Goal: Task Accomplishment & Management: Manage account settings

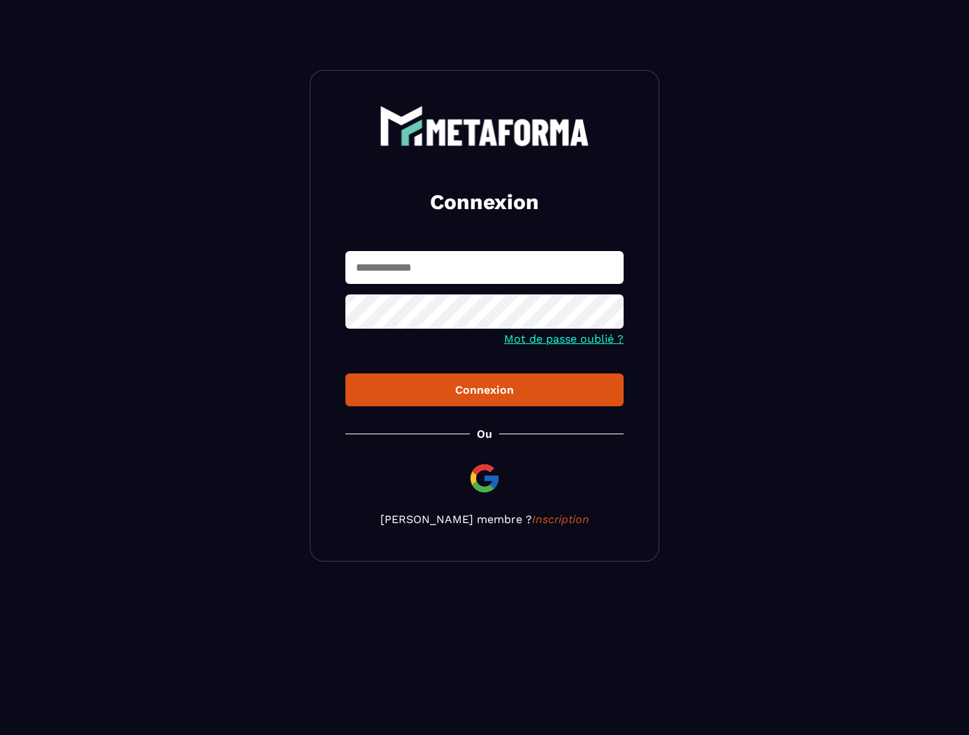
type input "**********"
click at [479, 389] on div "Connexion" at bounding box center [484, 389] width 256 height 13
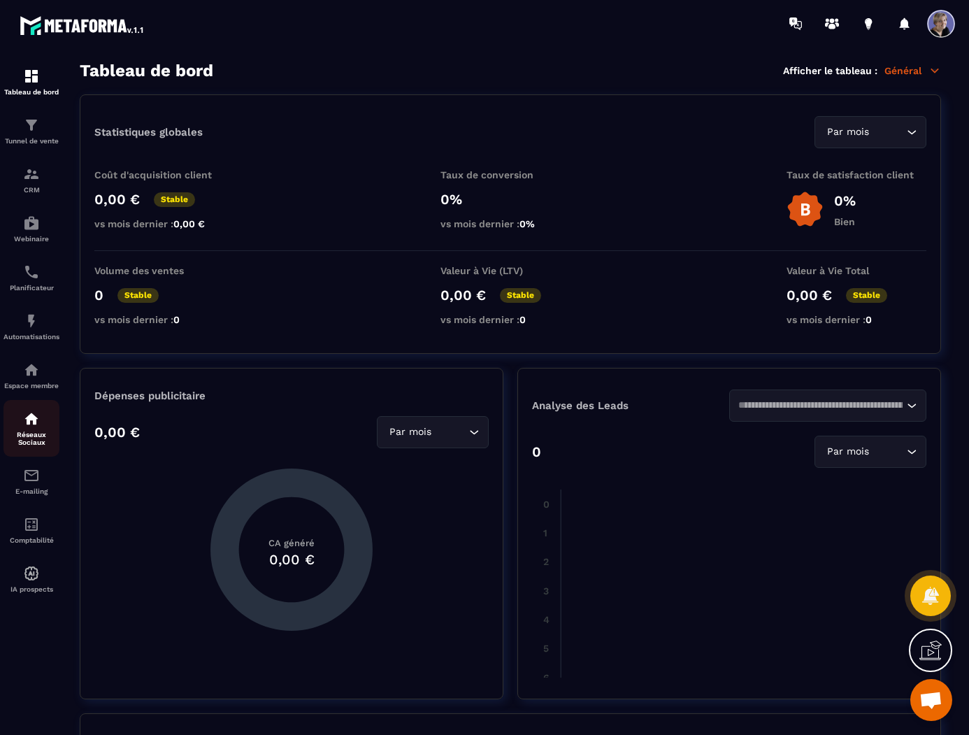
click at [36, 428] on div "Réseaux Sociaux" at bounding box center [31, 428] width 56 height 36
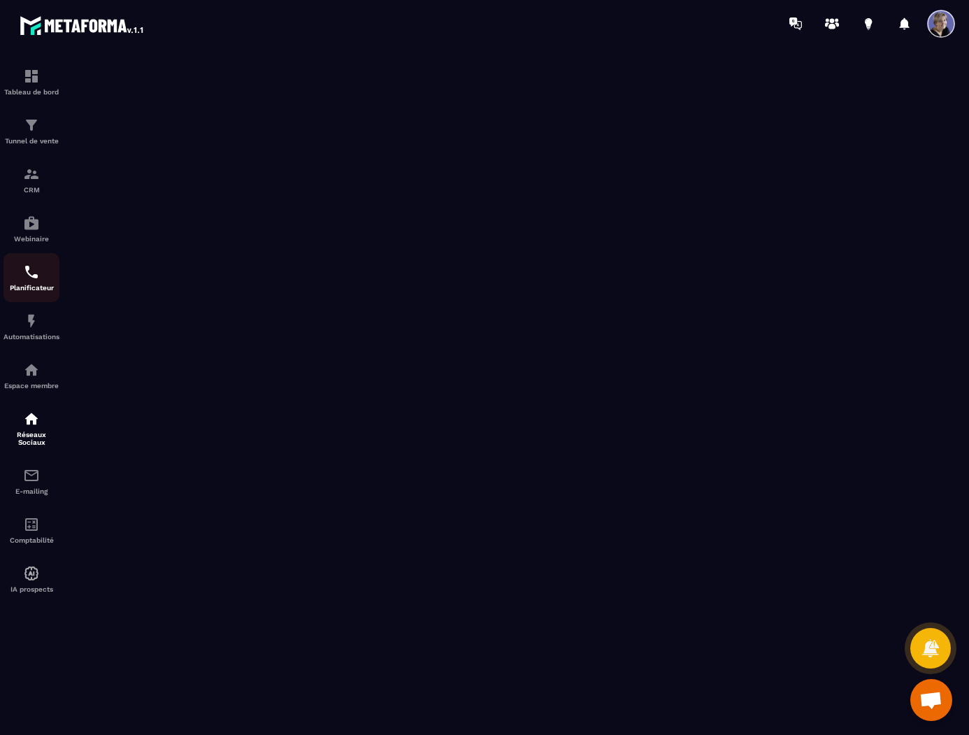
click at [34, 268] on img at bounding box center [31, 271] width 17 height 17
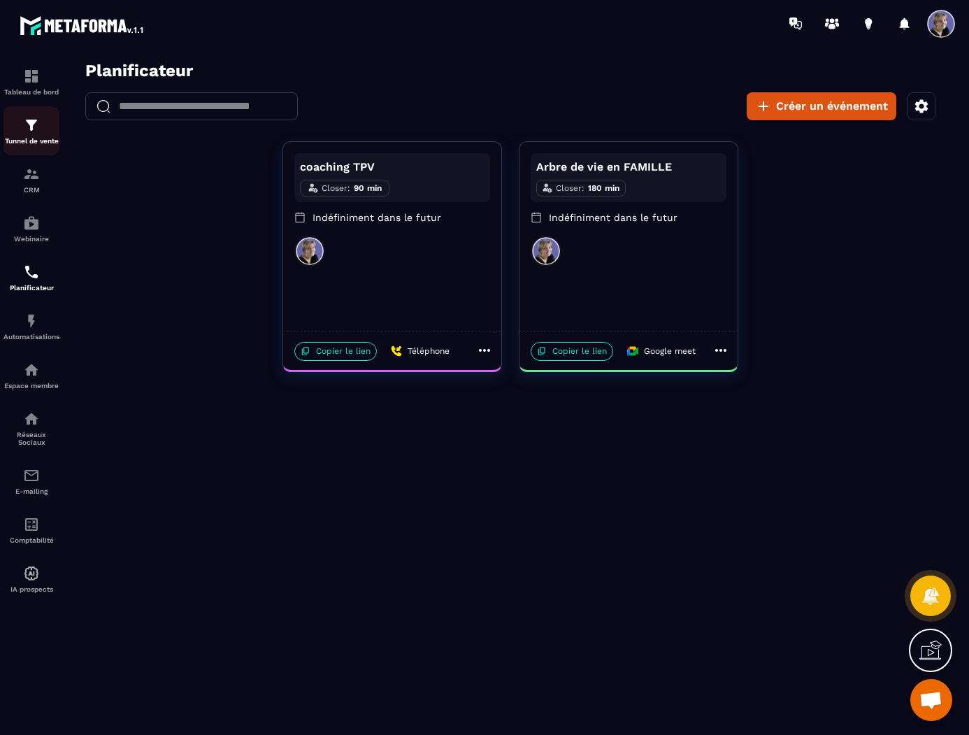
click at [43, 128] on div "Tunnel de vente" at bounding box center [31, 131] width 56 height 28
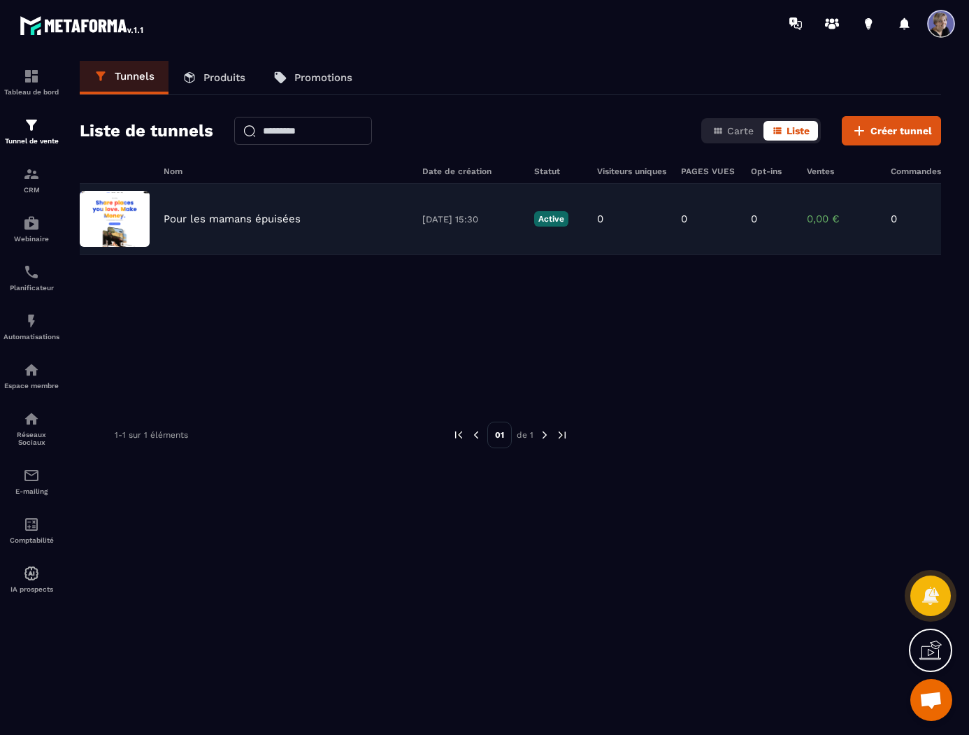
click at [263, 227] on div "Pour les mamans épuisées [DATE] 15:30 Active 0 0 0 0,00 € 0" at bounding box center [510, 219] width 861 height 71
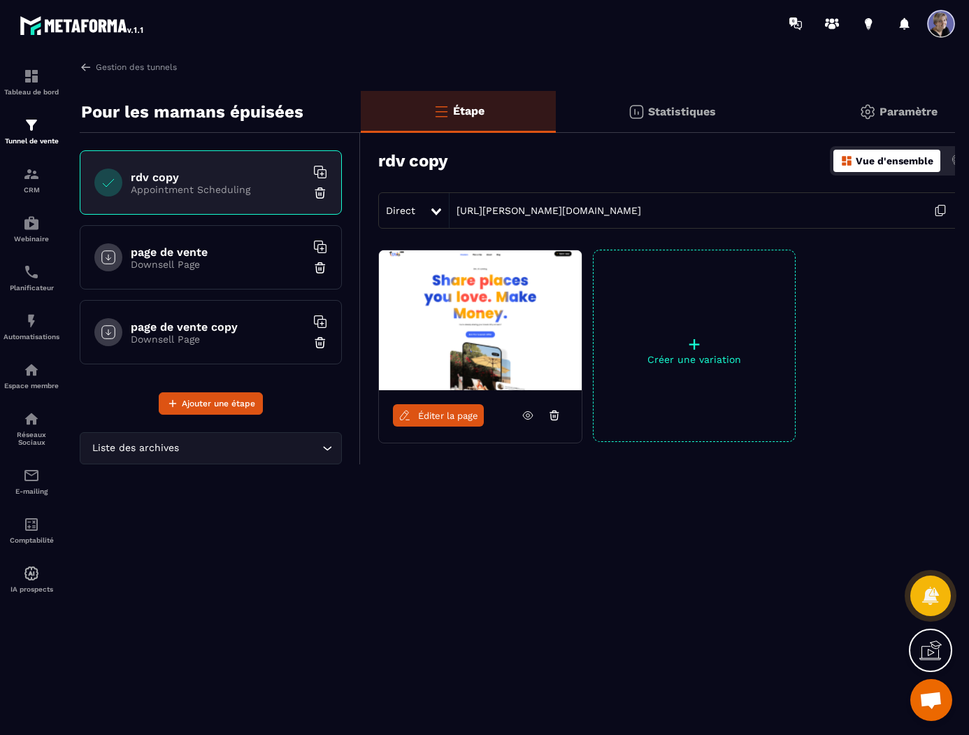
click at [233, 267] on p "Downsell Page" at bounding box center [218, 264] width 175 height 11
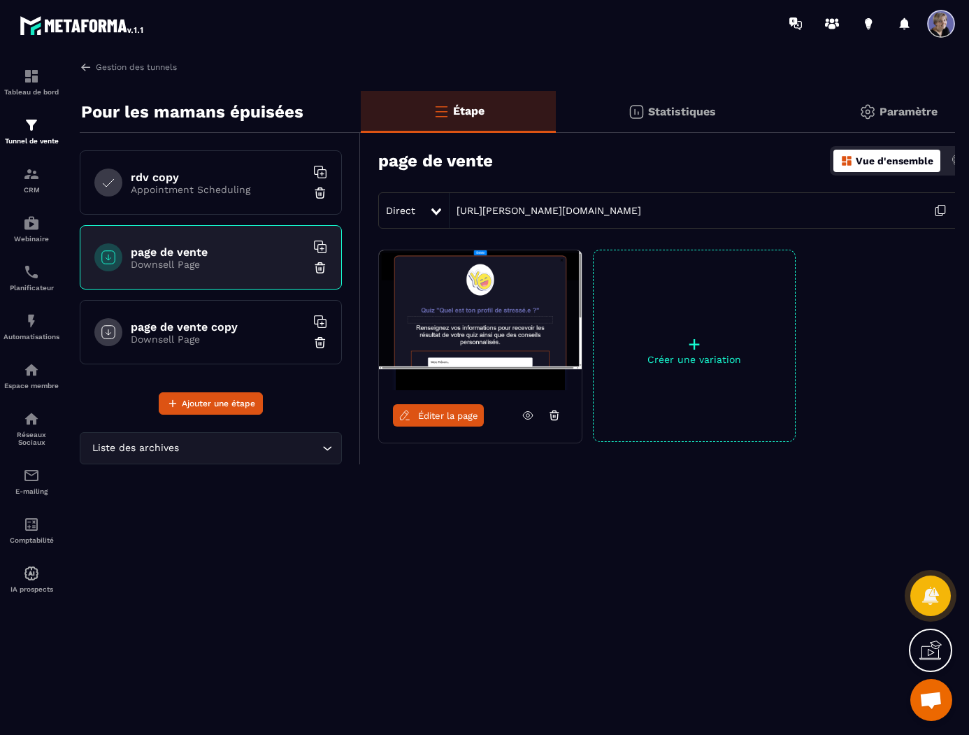
click at [213, 196] on div "rdv copy Appointment Scheduling" at bounding box center [211, 182] width 262 height 64
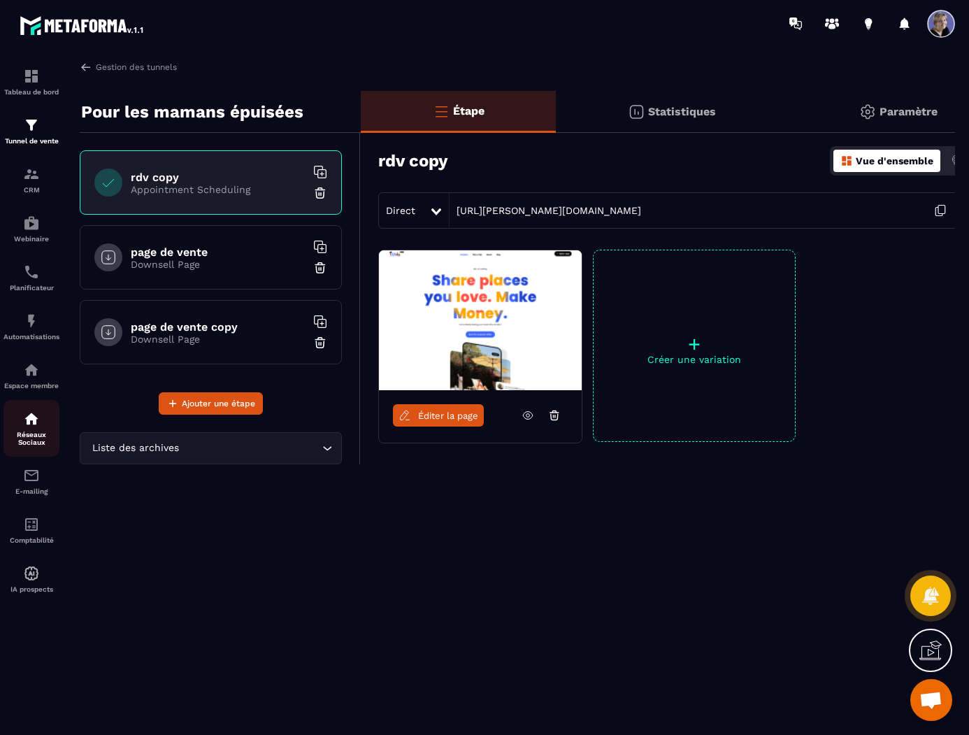
click at [41, 427] on div "Réseaux Sociaux" at bounding box center [31, 428] width 56 height 36
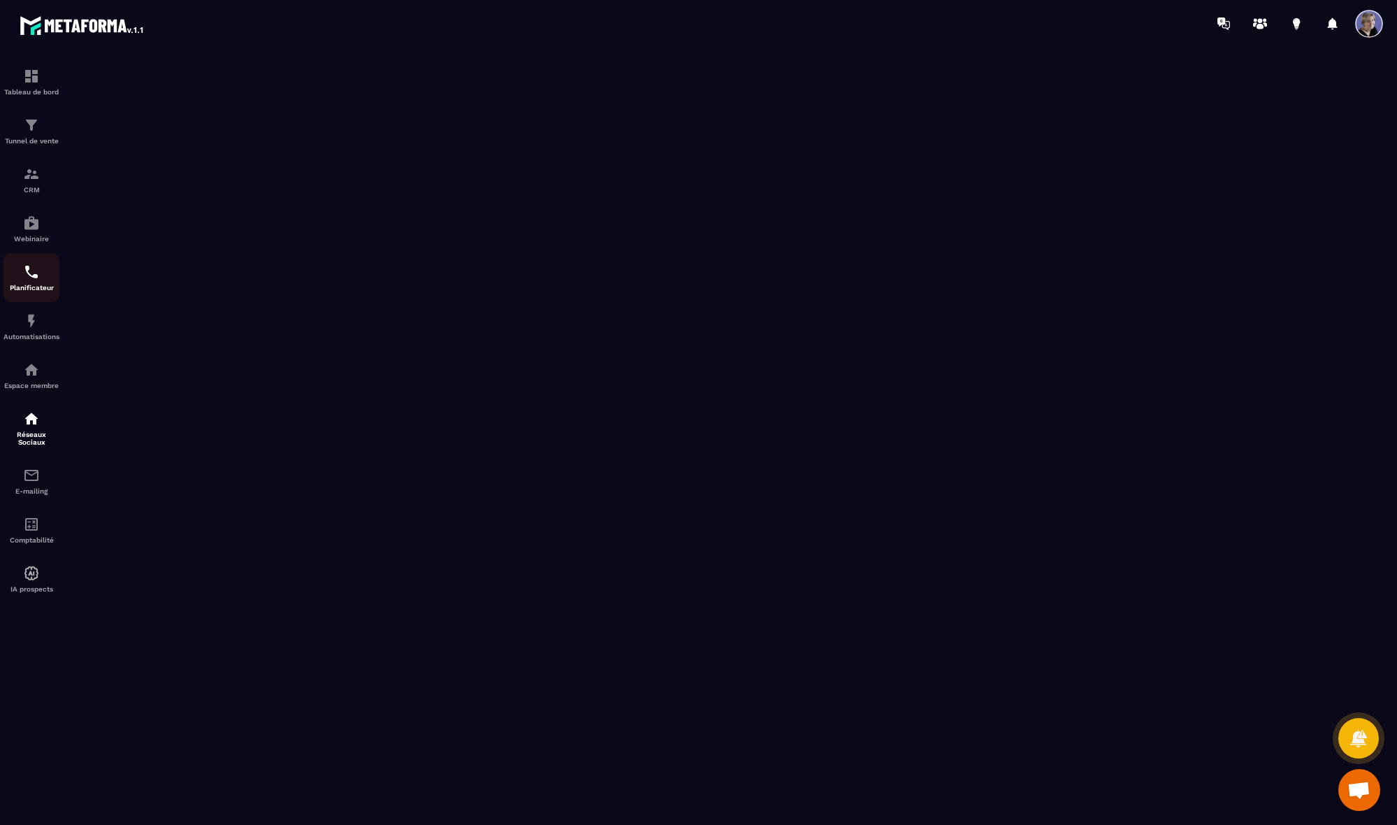
click at [38, 278] on img at bounding box center [31, 271] width 17 height 17
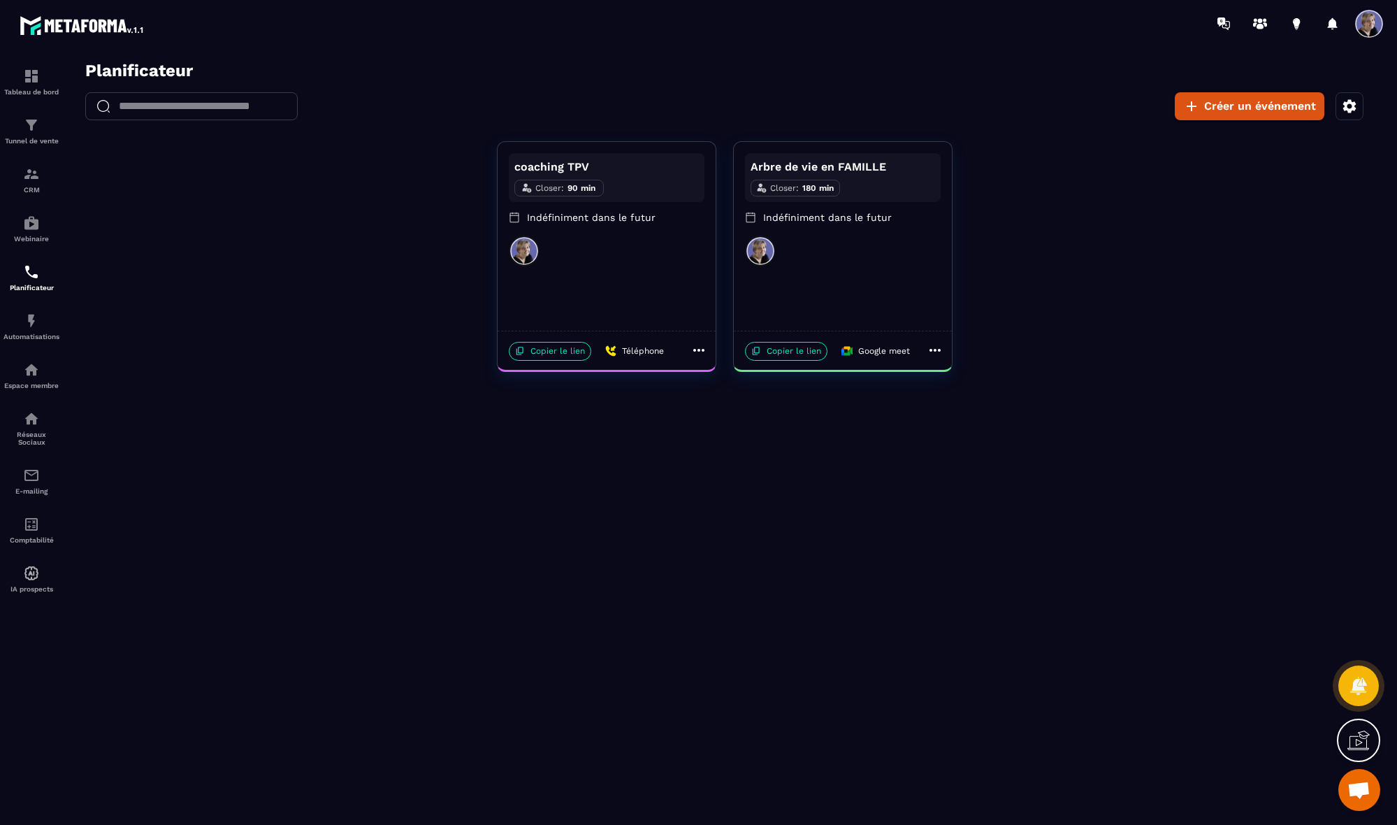
click at [616, 284] on div "coaching TPV Closer : 90 min Indéfiniment dans le futur" at bounding box center [607, 236] width 218 height 189
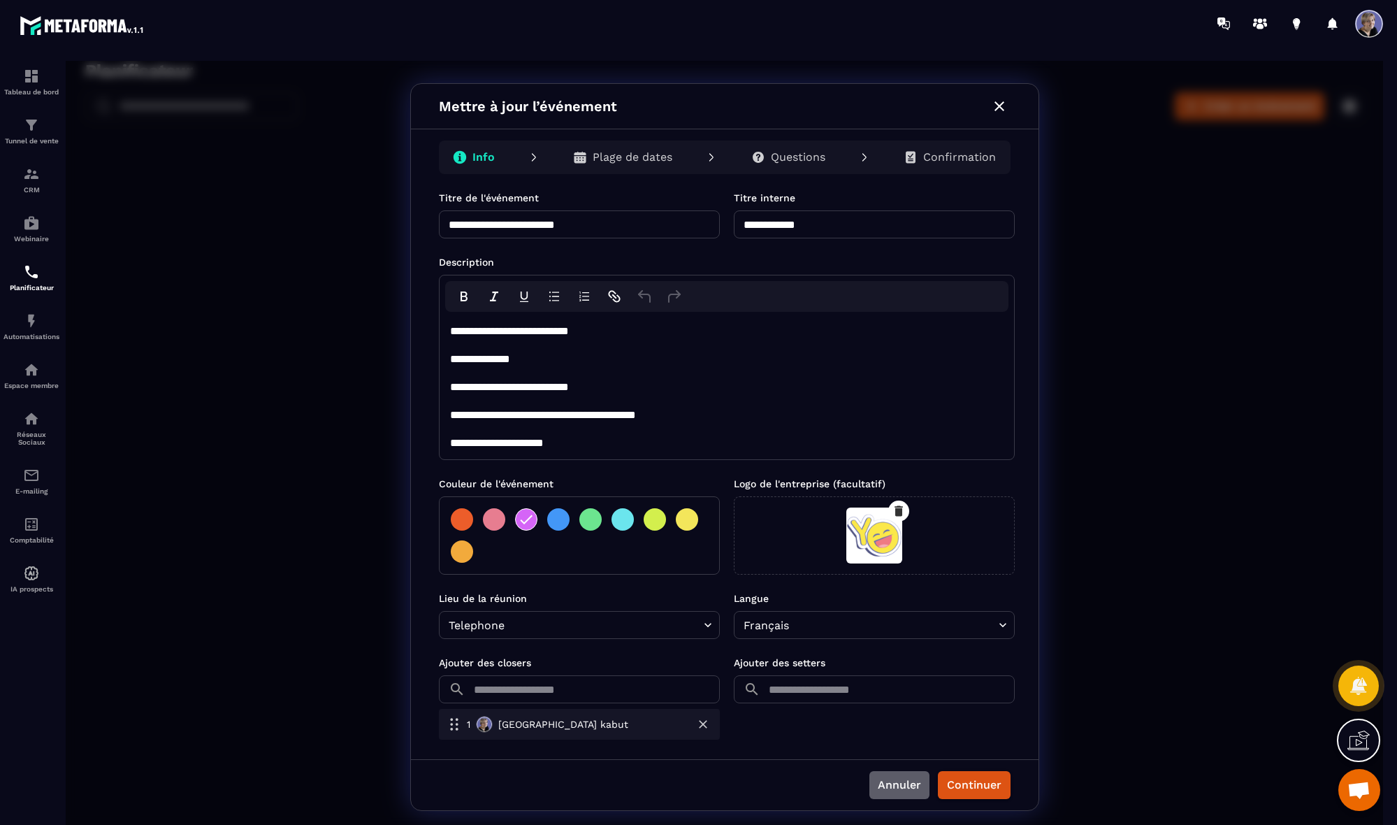
click at [904, 734] on button "Annuler" at bounding box center [899, 785] width 60 height 28
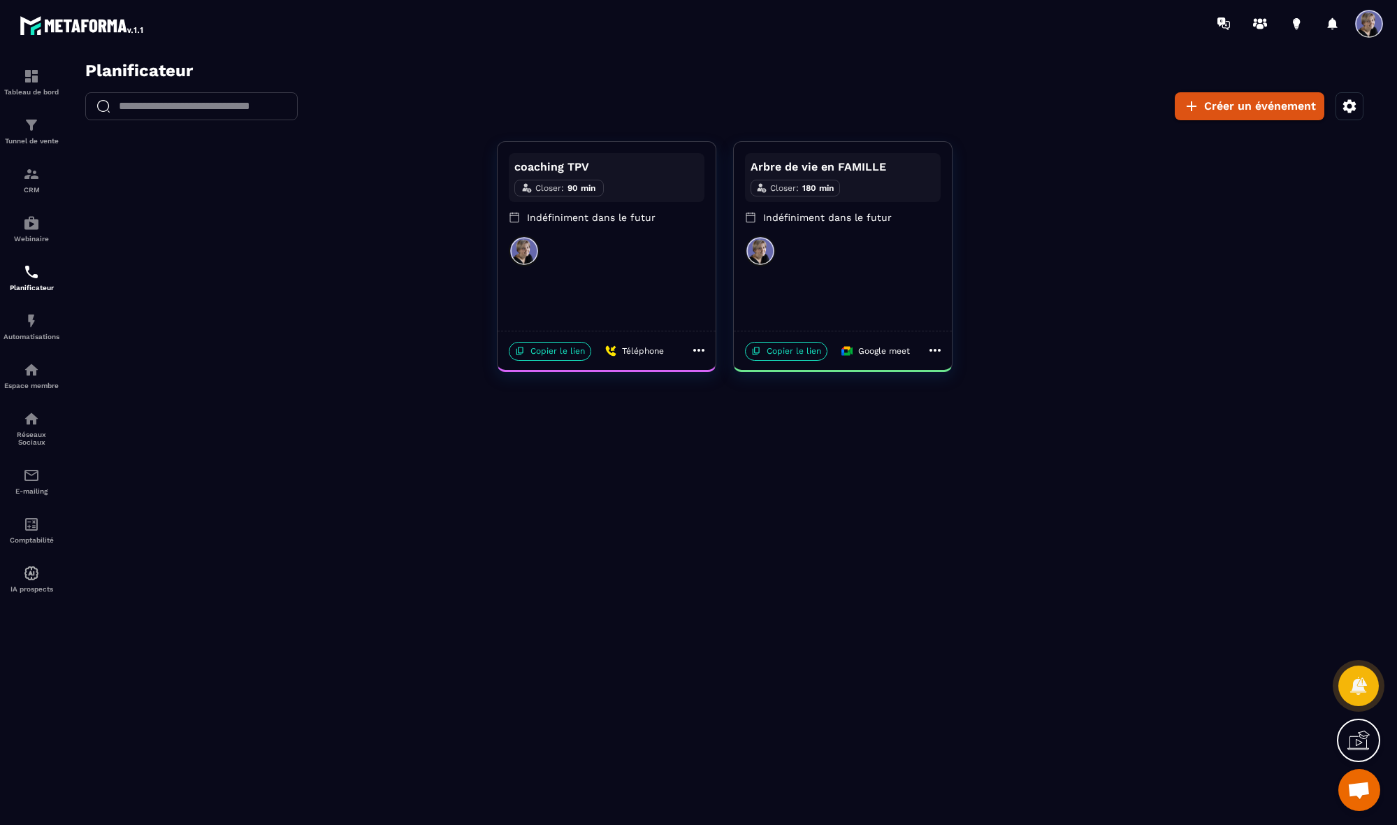
click at [808, 302] on div "Arbre de vie en FAMILLE Closer : 180 min Indéfiniment dans le futur" at bounding box center [843, 236] width 218 height 189
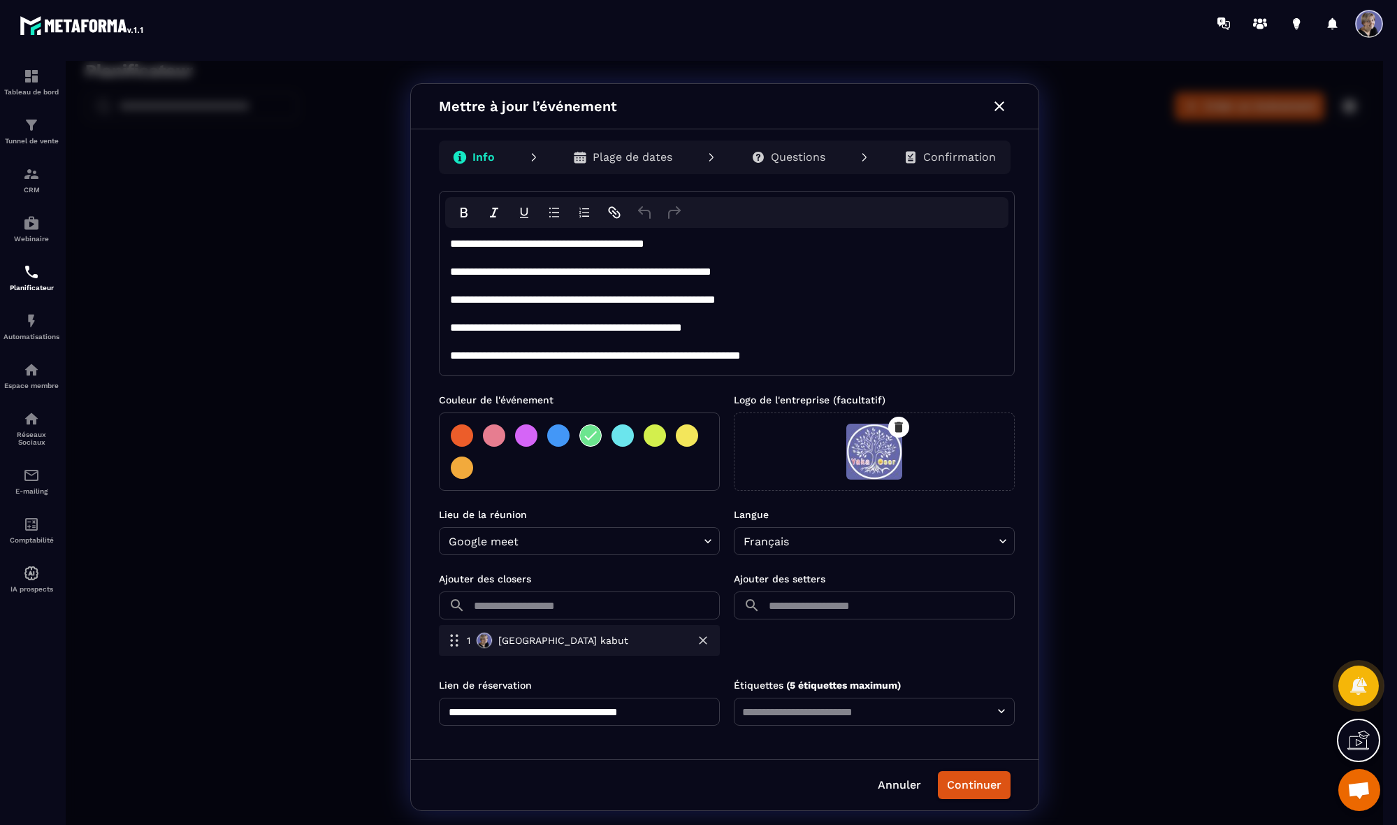
scroll to position [84, 0]
click at [968, 107] on icon "button" at bounding box center [1000, 106] width 10 height 10
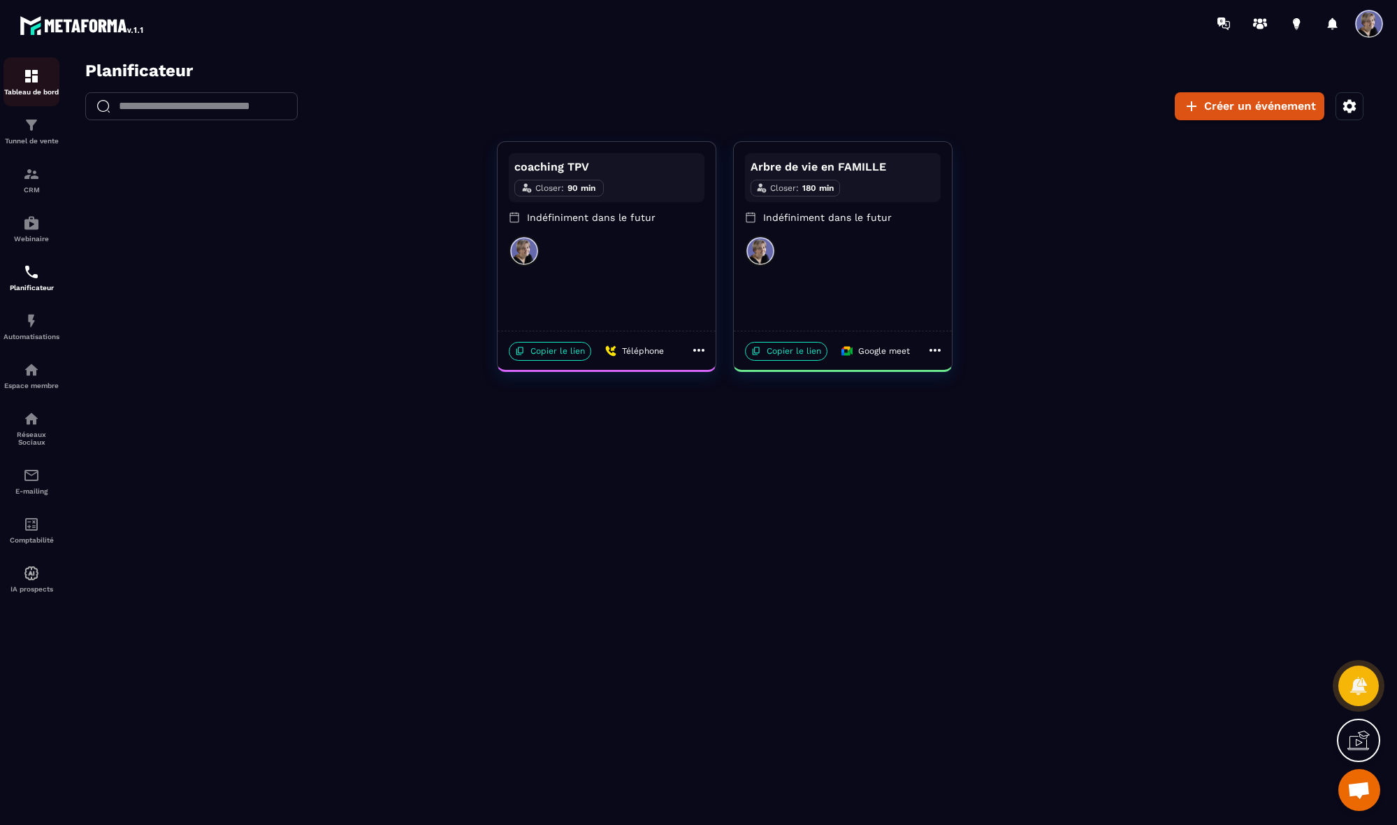
click at [35, 85] on div "Tableau de bord" at bounding box center [31, 82] width 56 height 28
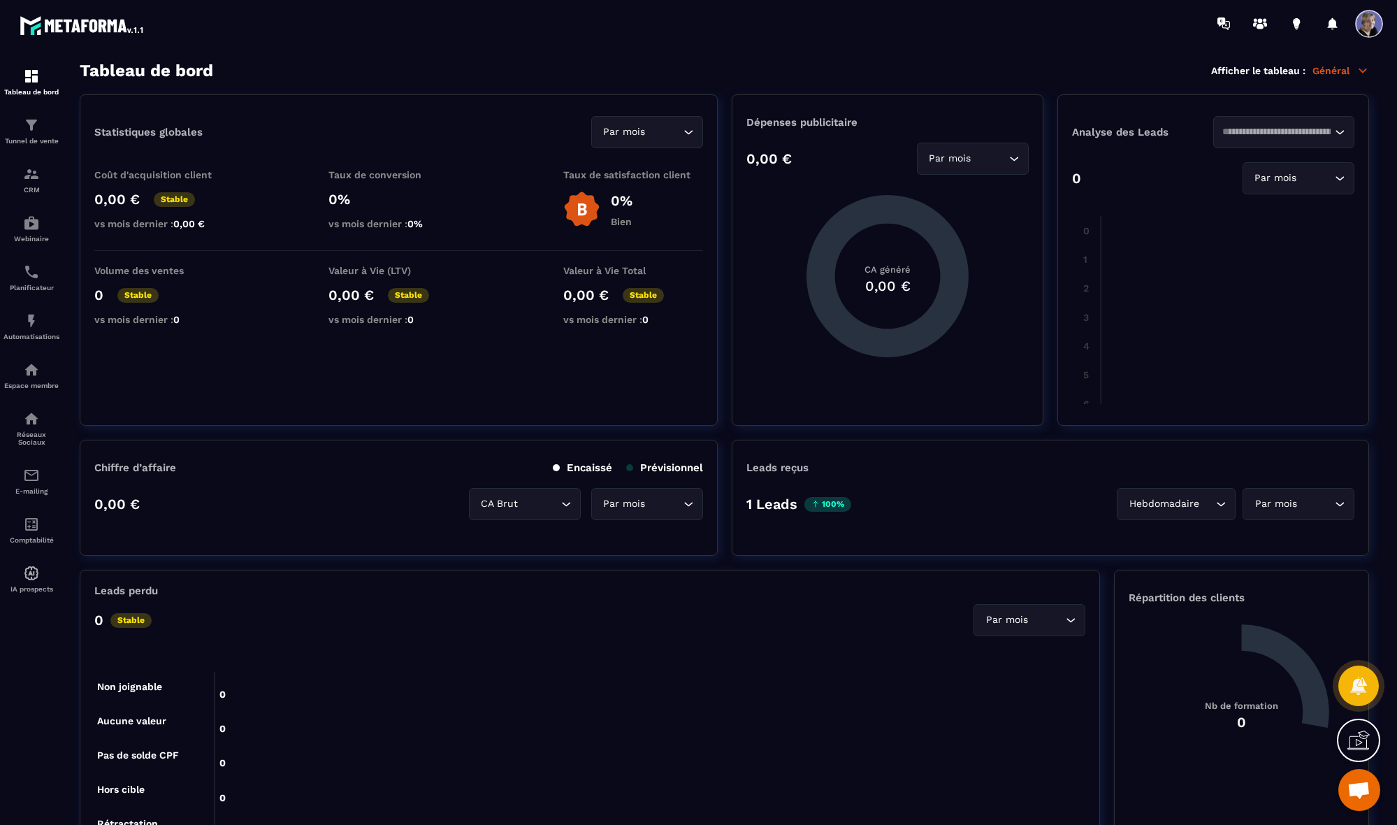
click at [968, 26] on span at bounding box center [1369, 24] width 28 height 28
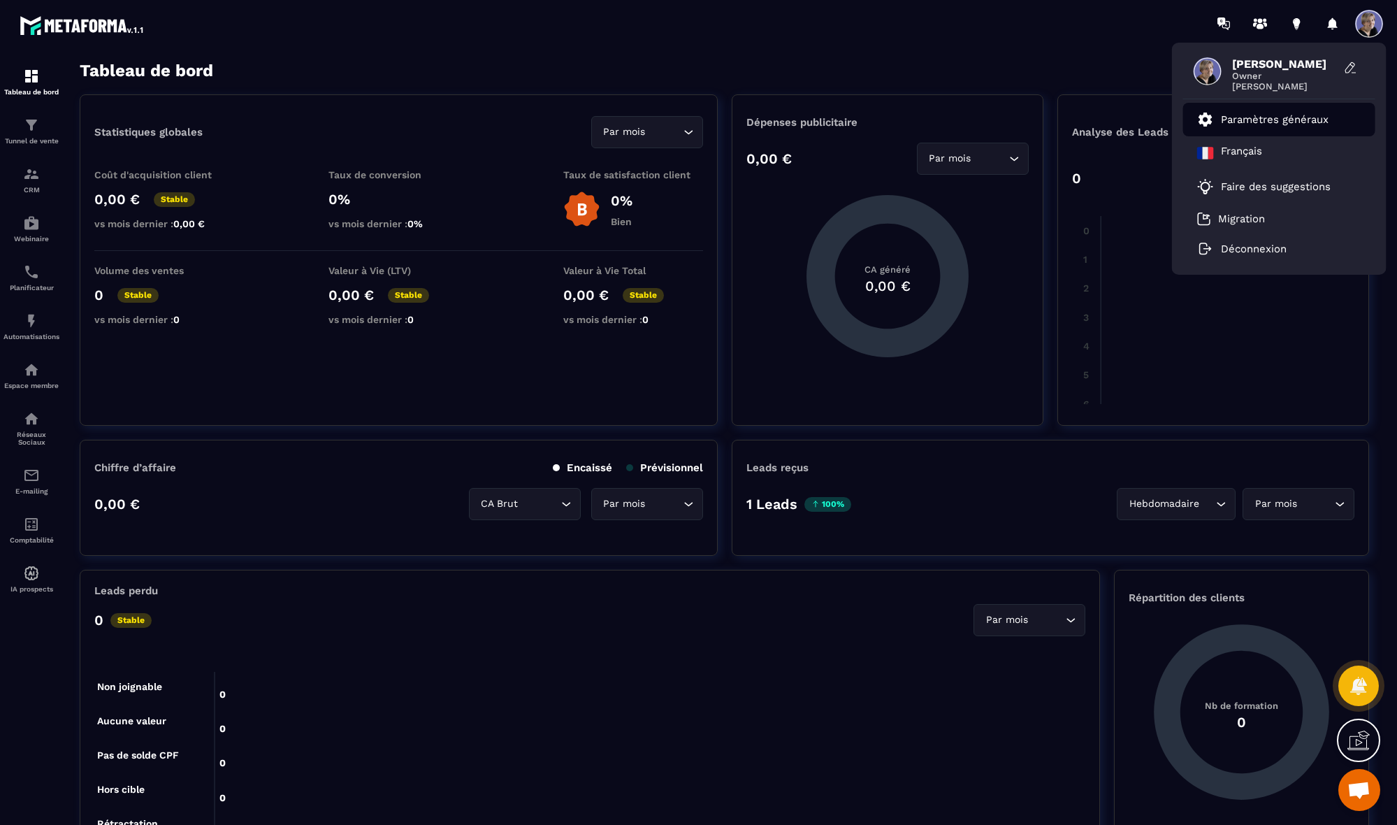
click at [968, 124] on p "Paramètres généraux" at bounding box center [1275, 119] width 108 height 13
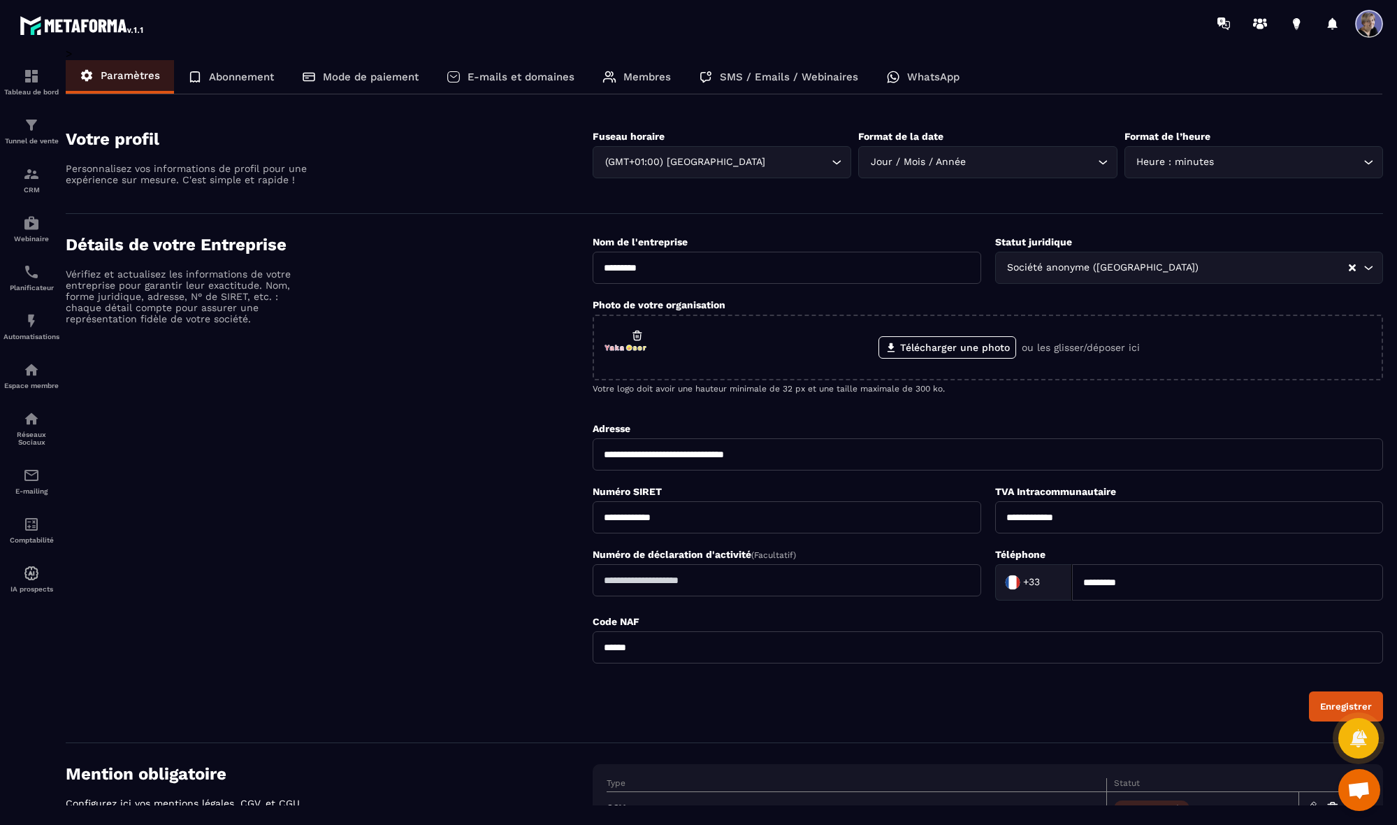
click at [526, 78] on p "E-mails et domaines" at bounding box center [521, 77] width 107 height 13
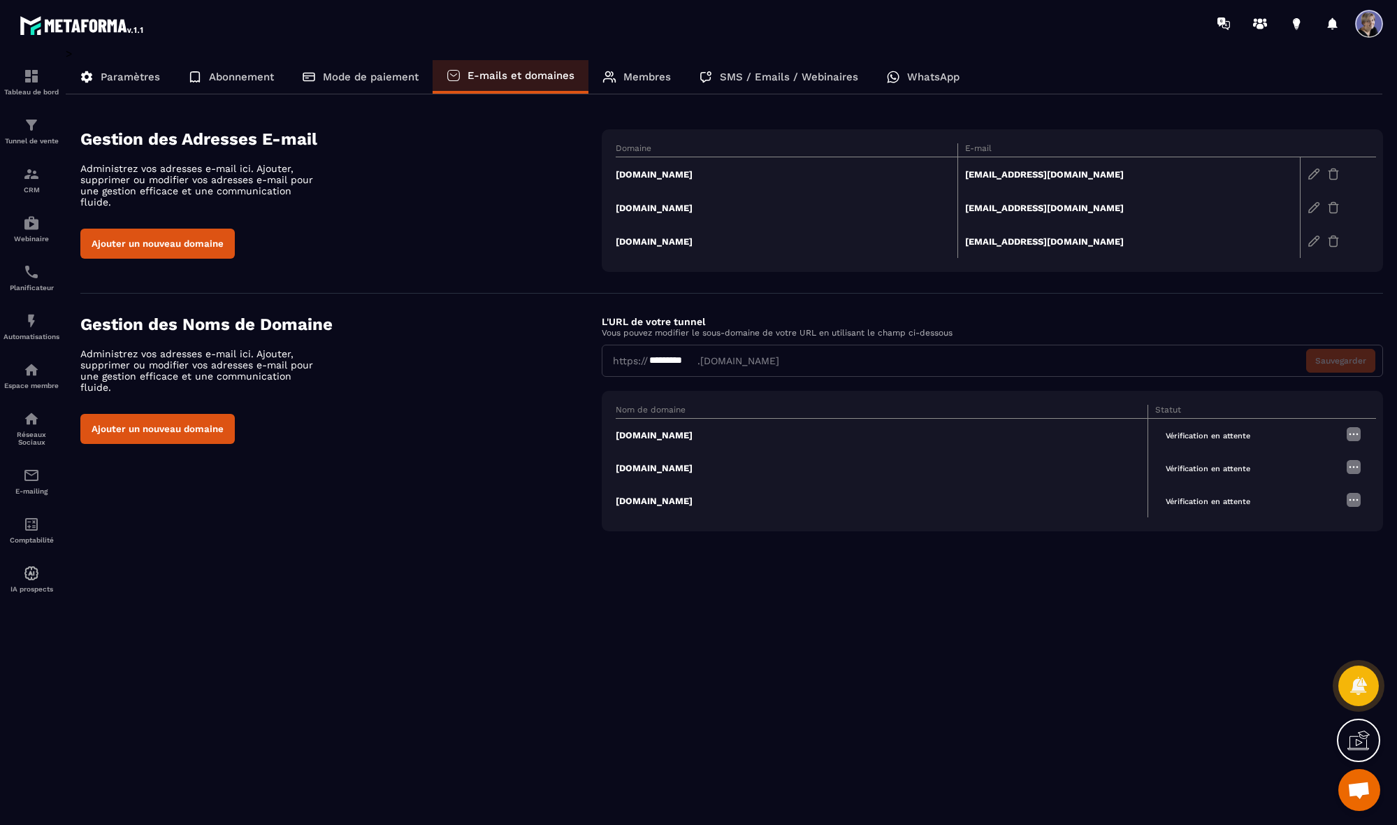
click at [665, 437] on td "[DOMAIN_NAME]" at bounding box center [882, 436] width 533 height 34
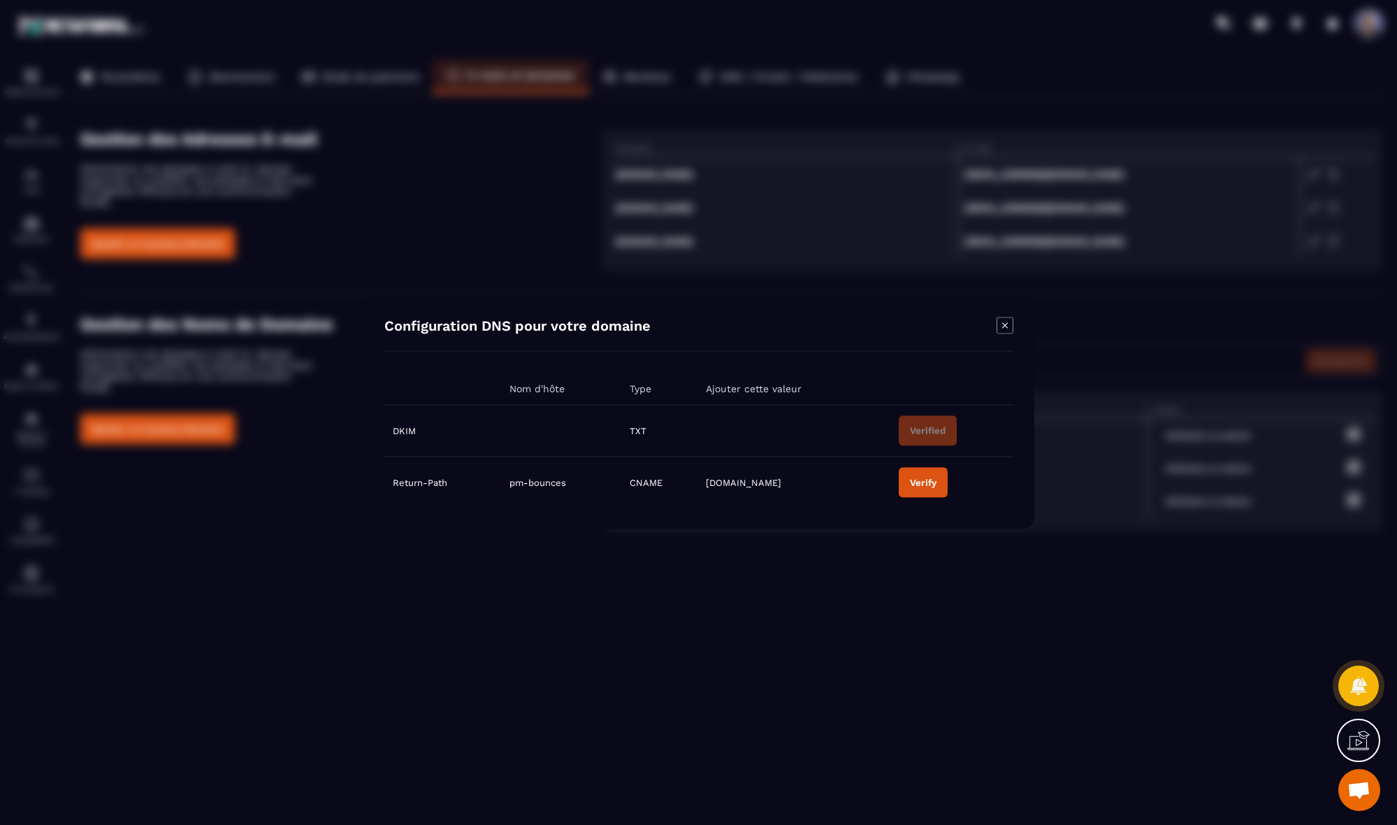
click at [968, 323] on icon "Modal window" at bounding box center [1005, 325] width 17 height 17
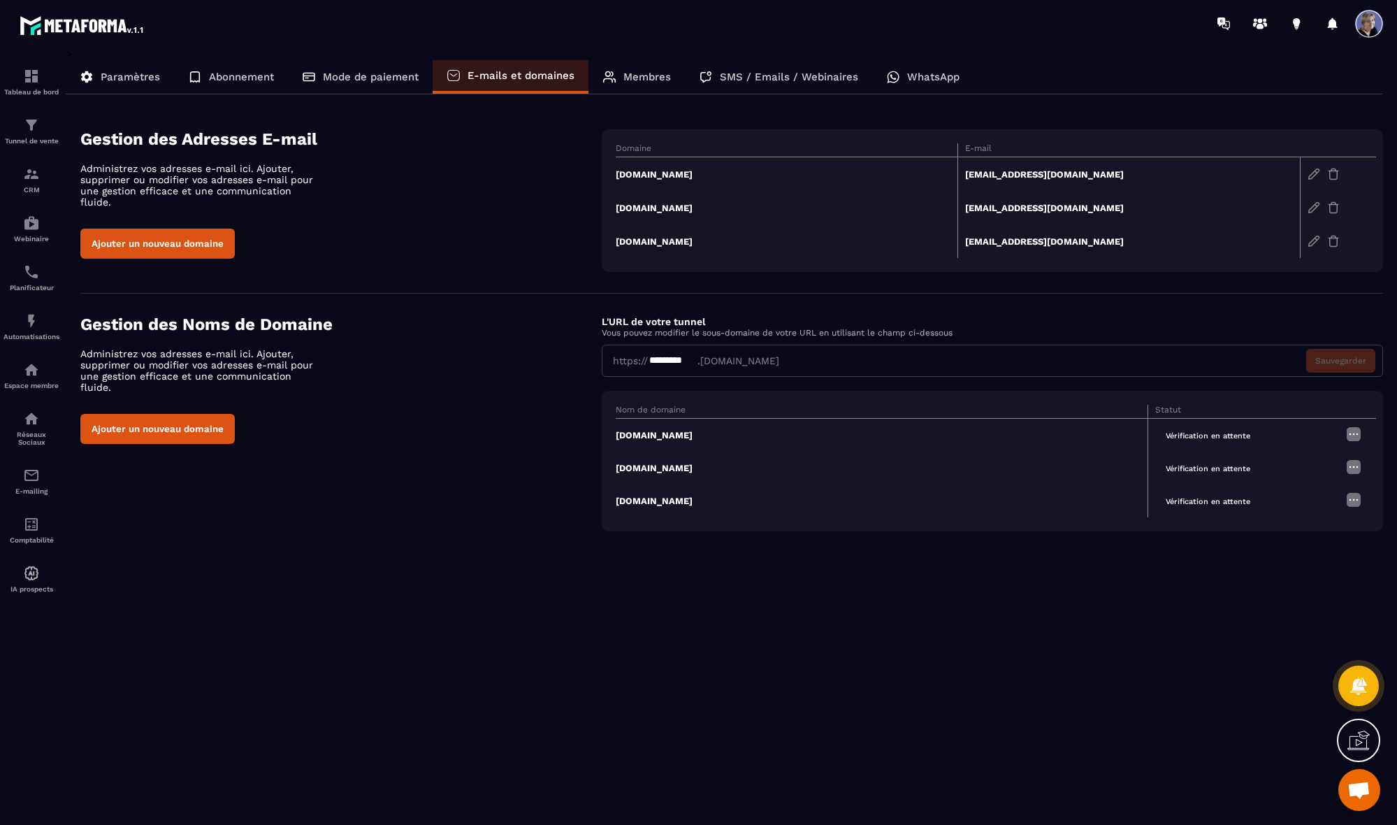
click at [968, 469] on span "Vérification en attente" at bounding box center [1208, 469] width 106 height 16
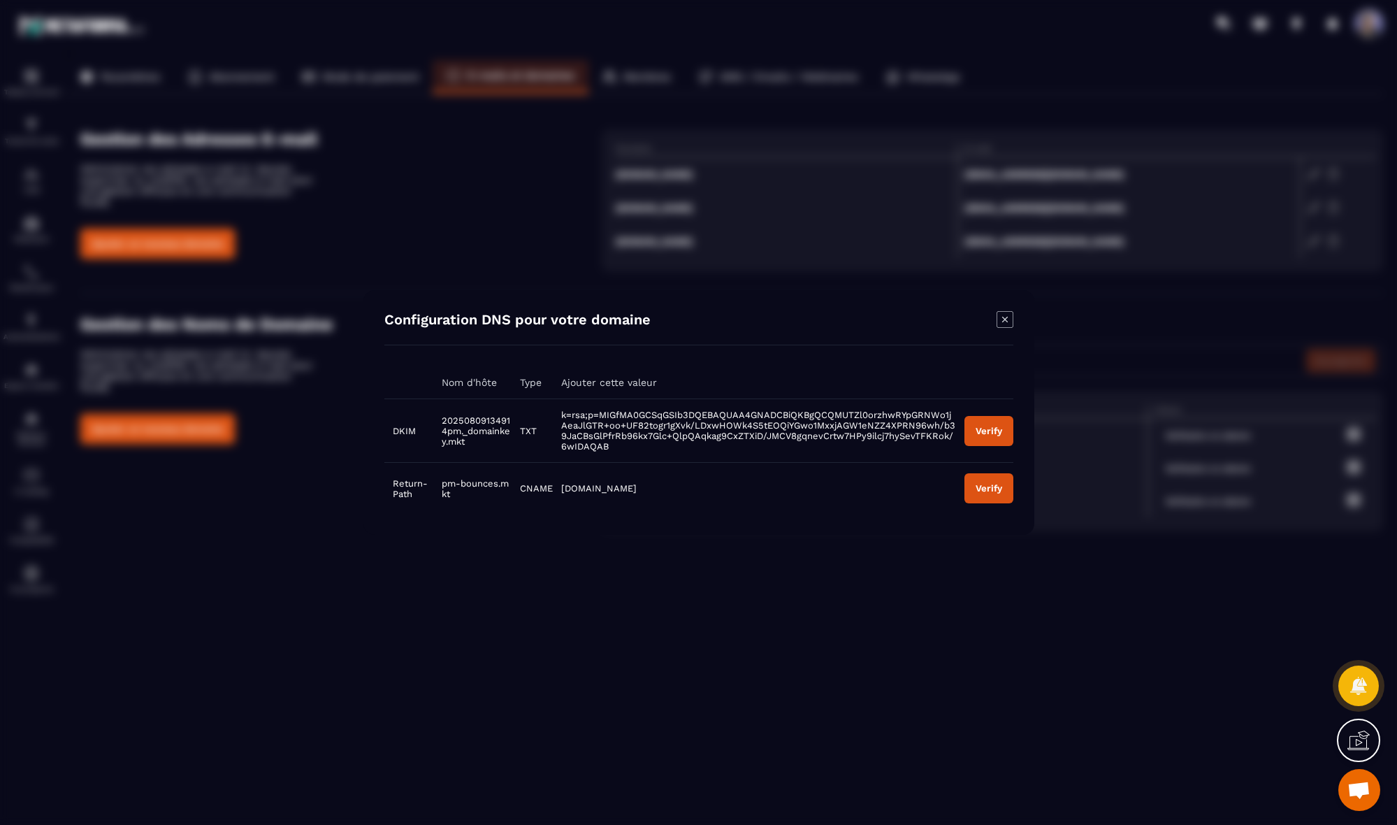
click at [968, 734] on icon at bounding box center [1358, 740] width 22 height 22
click at [878, 709] on div "Modal window" at bounding box center [698, 412] width 1397 height 825
click at [968, 326] on icon "Modal window" at bounding box center [1005, 319] width 17 height 17
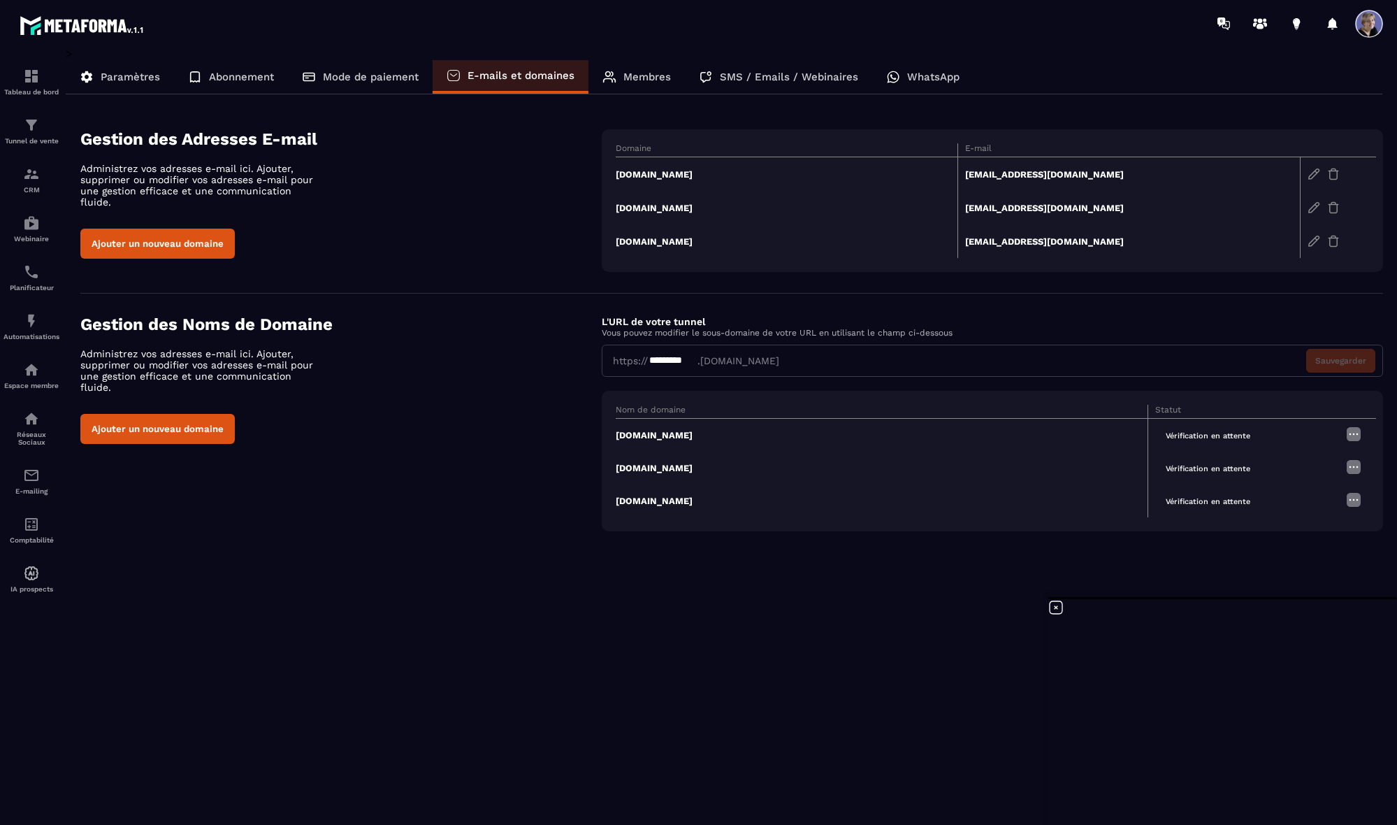
click at [651, 209] on td "[DOMAIN_NAME]" at bounding box center [787, 208] width 342 height 34
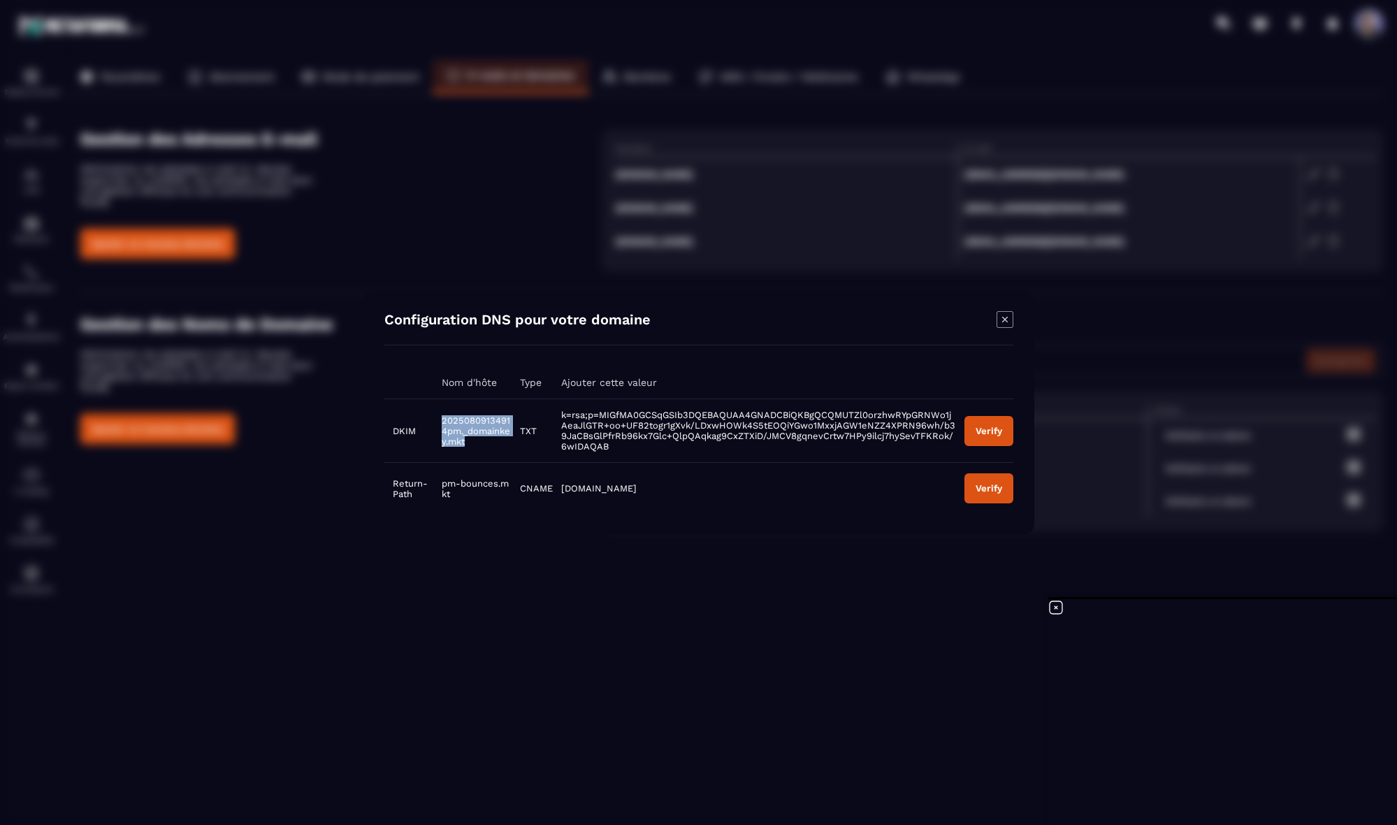
drag, startPoint x: 436, startPoint y: 421, endPoint x: 475, endPoint y: 433, distance: 40.2
click at [489, 442] on span "20250809134914pm._domainkey.mkt" at bounding box center [476, 430] width 68 height 31
copy span "20250809134914pm._[DOMAIN_NAME]"
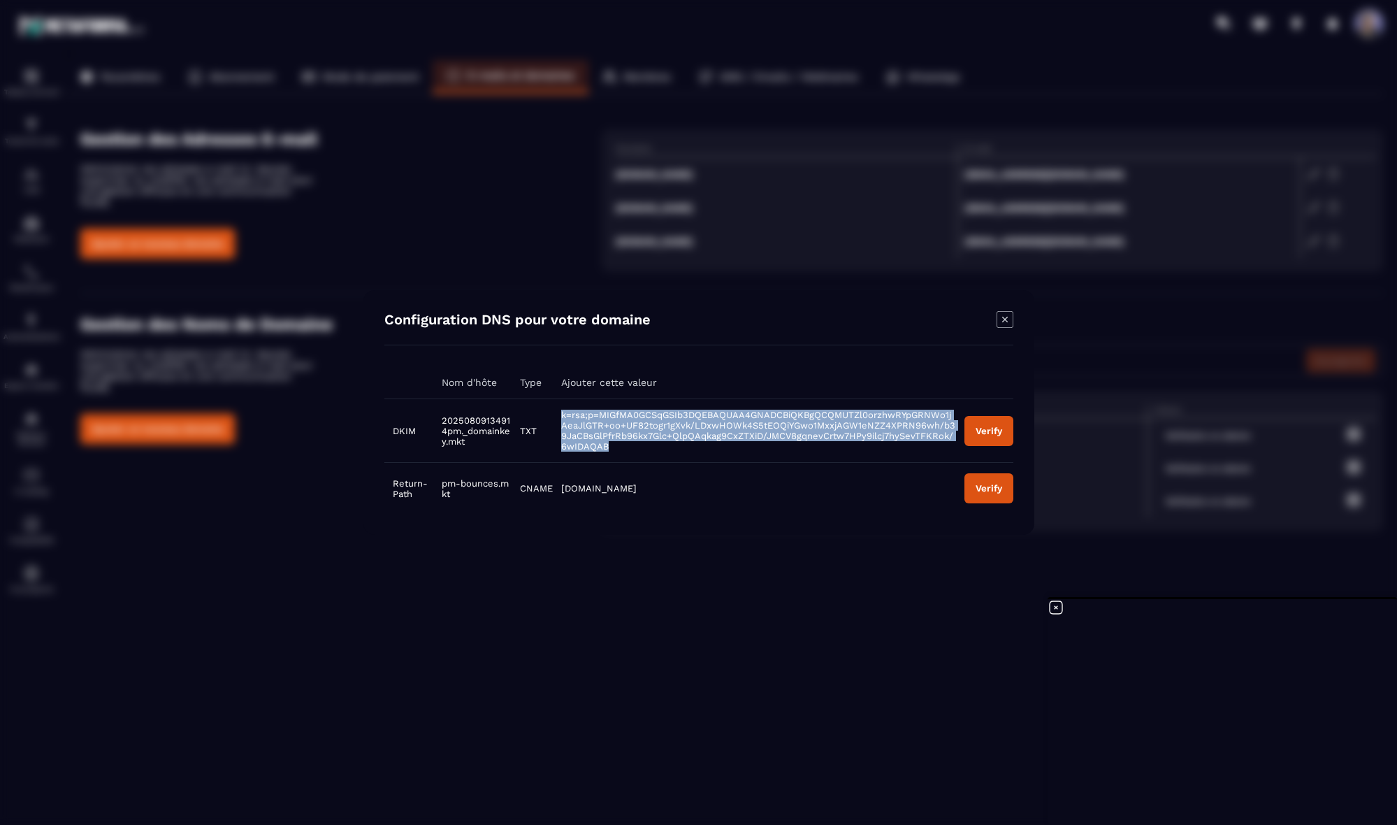
drag, startPoint x: 542, startPoint y: 420, endPoint x: 937, endPoint y: 452, distance: 396.9
click at [933, 454] on td "k=rsa;p=MIGfMA0GCSqGSIb3DQEBAQUAA4GNADCBiQKBgQCQMUTZl0orzhwRYpGRNWo1jAeaJlGTR+o…" at bounding box center [753, 431] width 403 height 64
copy span "k=rsa;p=MIGfMA0GCSqGSIb3DQEBAQUAA4GNADCBiQKBgQCQMUTZl0orzhwRYpGRNWo1jAeaJlGTR+o…"
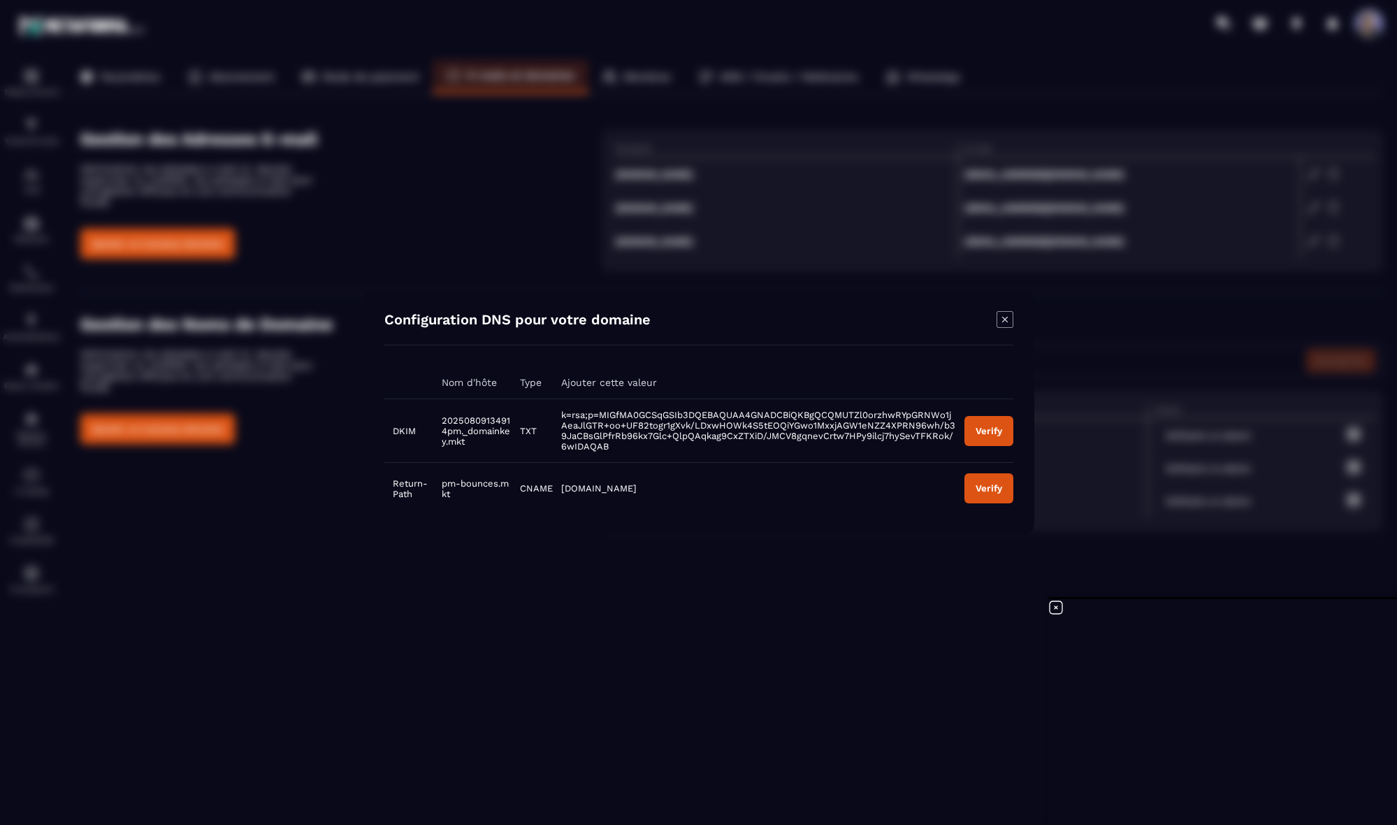
click at [968, 324] on icon "Modal window" at bounding box center [1005, 319] width 17 height 17
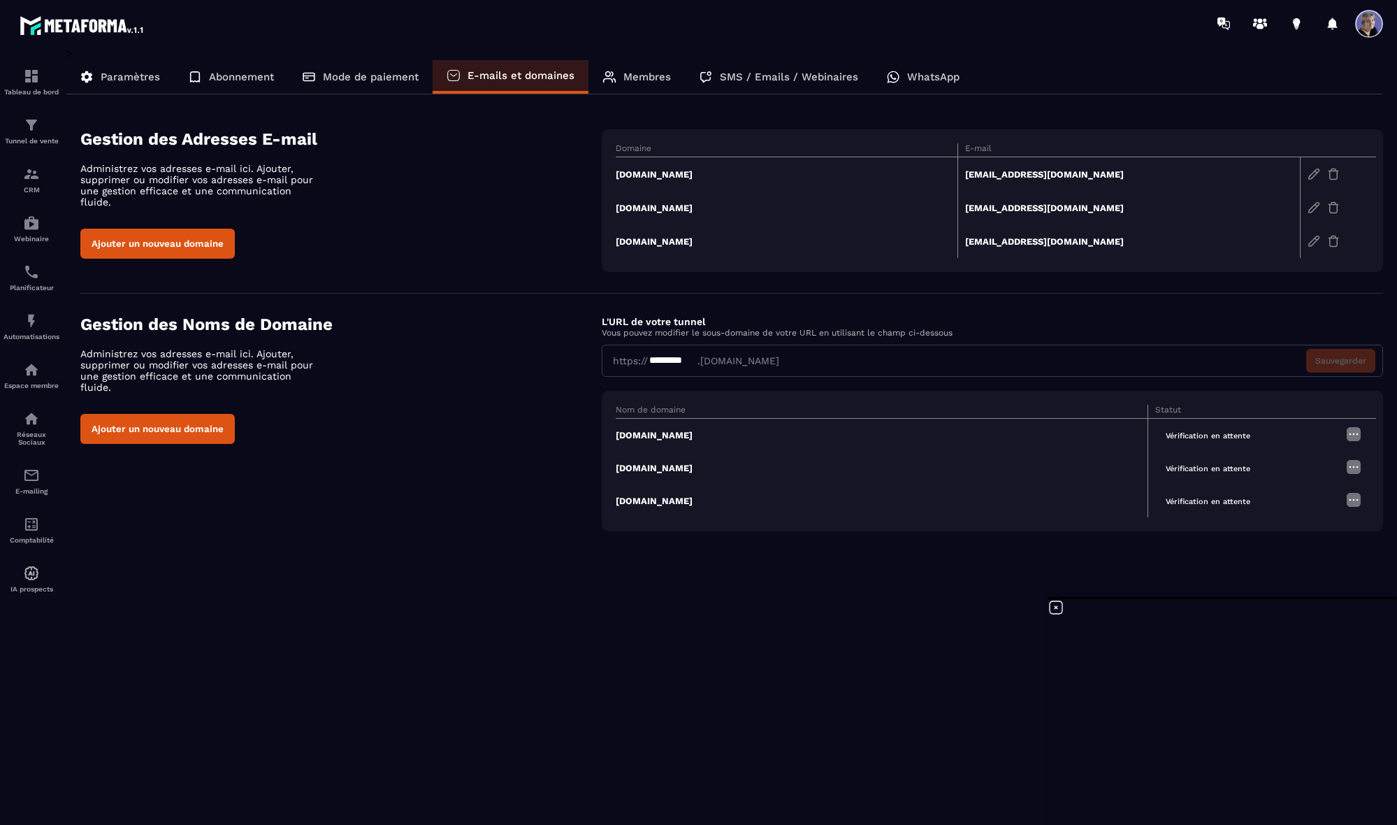
click at [660, 241] on td "[DOMAIN_NAME]" at bounding box center [787, 241] width 342 height 34
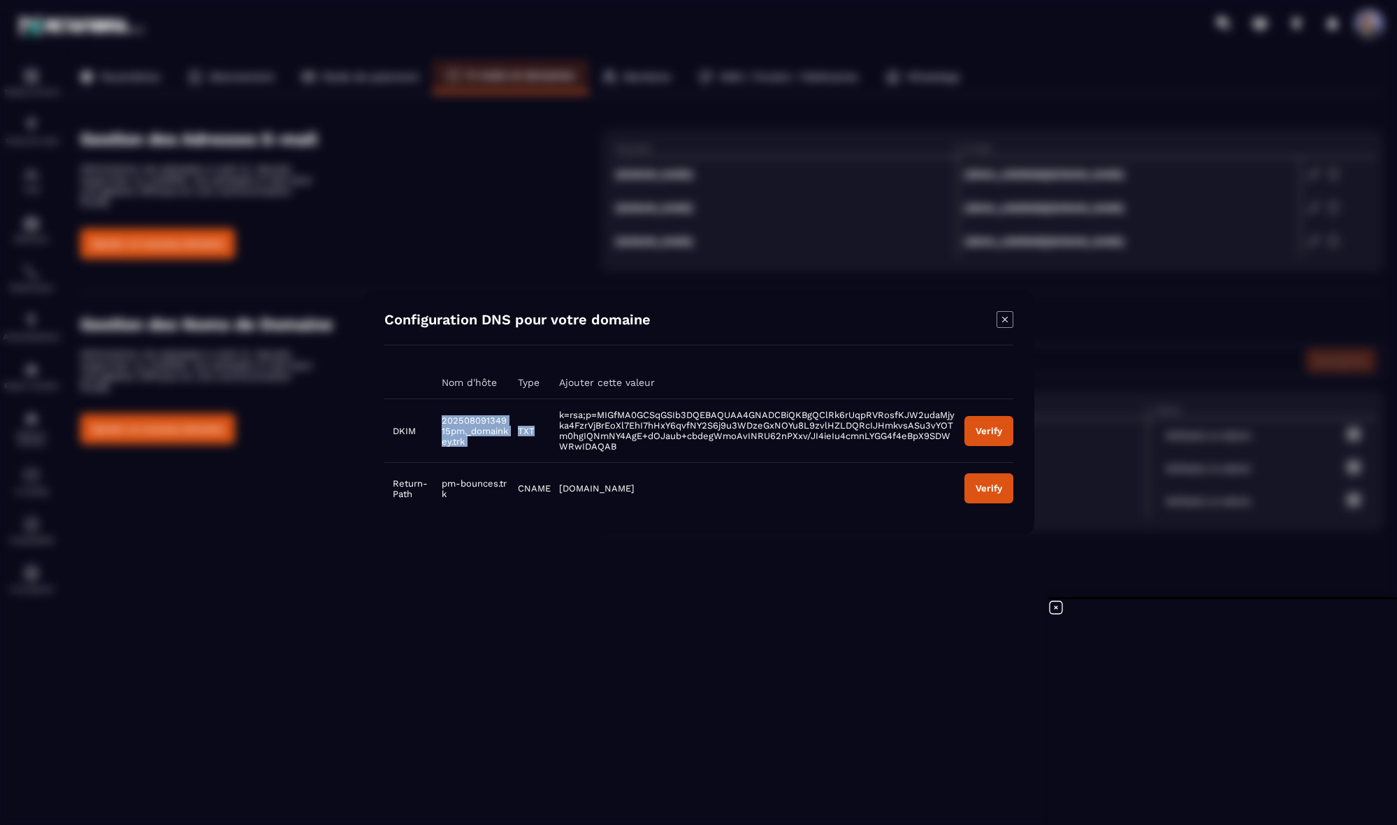
drag, startPoint x: 435, startPoint y: 426, endPoint x: 487, endPoint y: 454, distance: 59.4
click at [490, 456] on tr "DKIM 20250809134915pm._domainkey.trk TXT k=rsa;p=MIGfMA0GCSqGSIb3DQEBAQUAA4GNAD…" at bounding box center [698, 431] width 629 height 64
drag, startPoint x: 472, startPoint y: 442, endPoint x: 451, endPoint y: 437, distance: 21.7
click at [468, 442] on span "20250809134915pm._domainkey.trk" at bounding box center [475, 430] width 66 height 31
drag, startPoint x: 435, startPoint y: 427, endPoint x: 486, endPoint y: 449, distance: 56.1
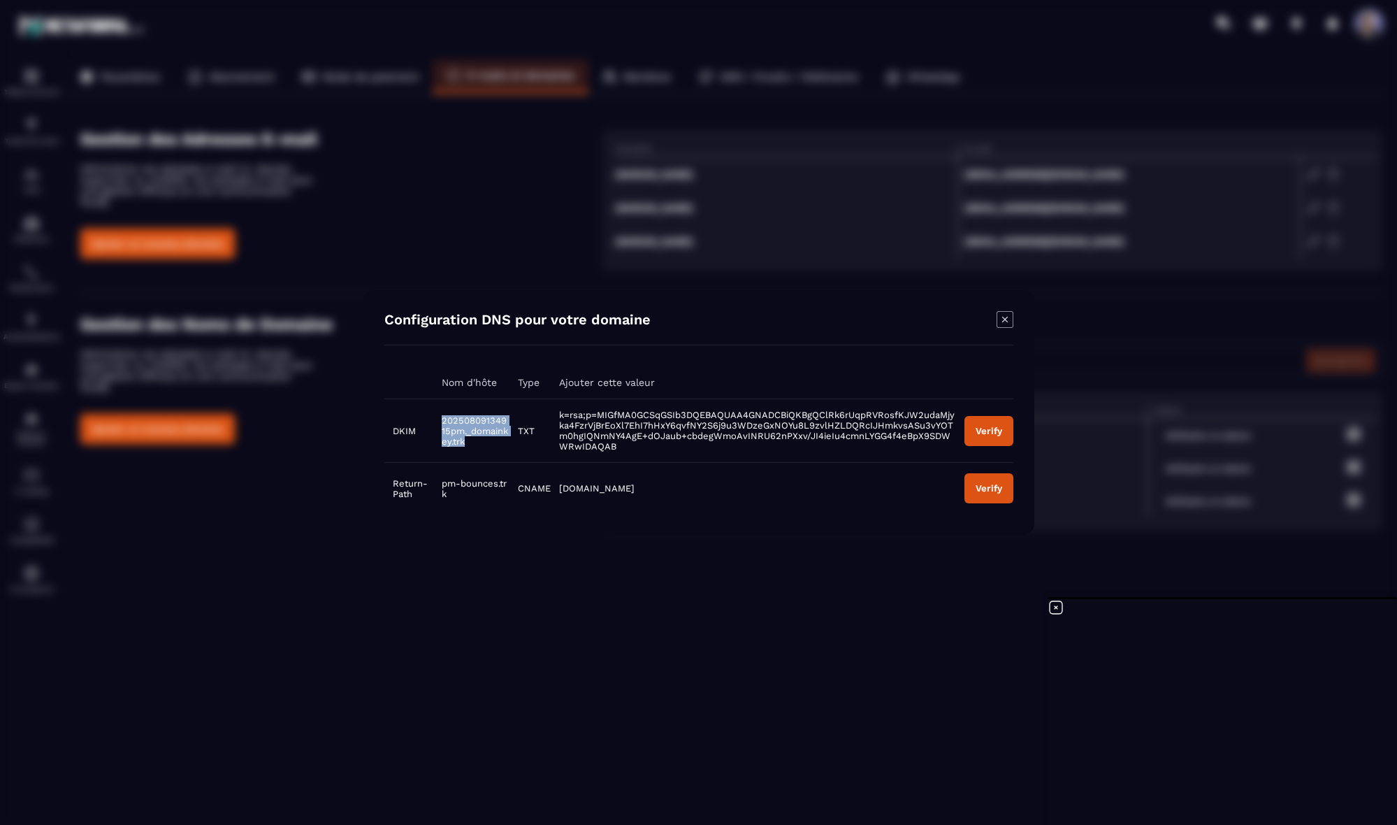
click at [486, 449] on td "20250809134915pm._domainkey.trk" at bounding box center [471, 431] width 76 height 64
copy span "20250809134915pm._domainkey.trk"
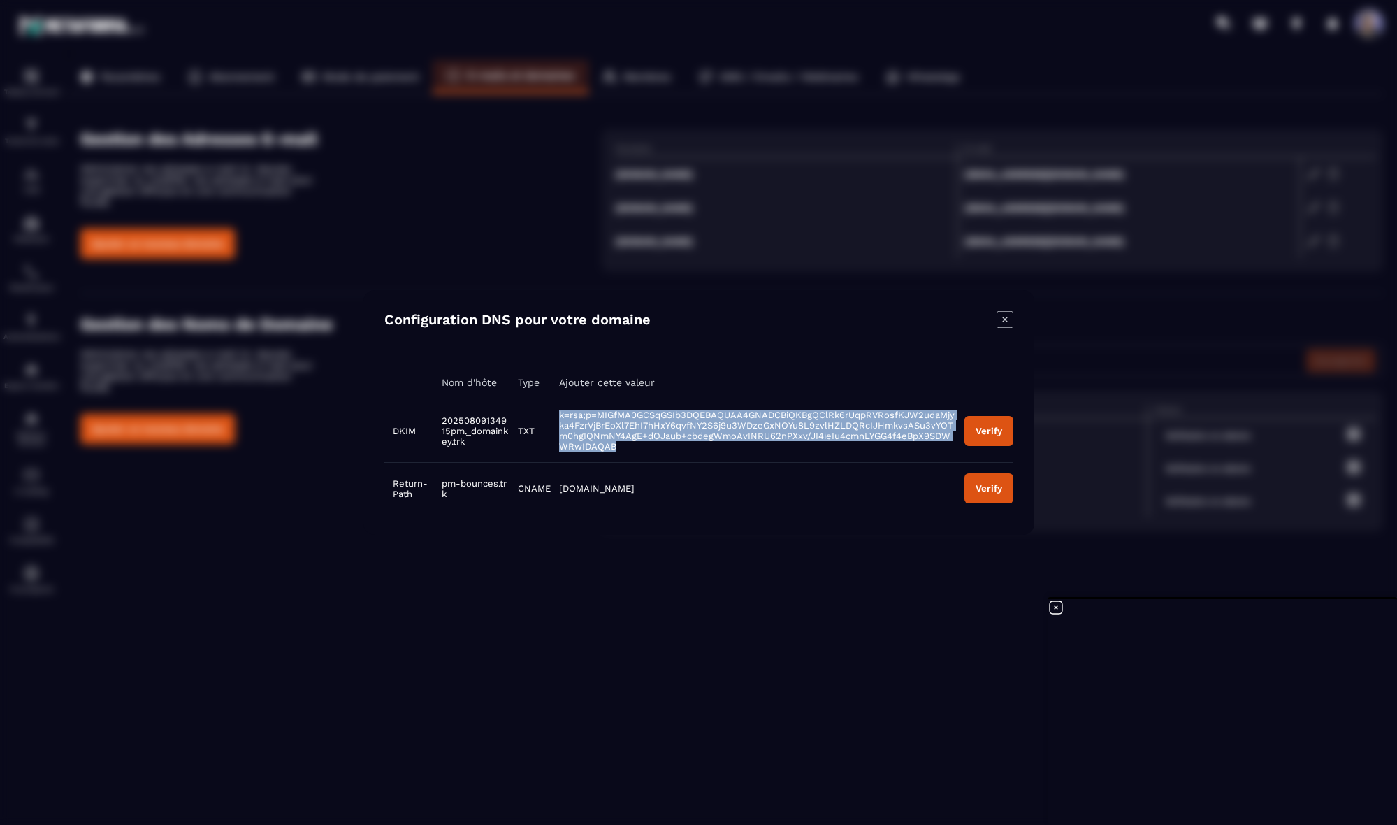
drag, startPoint x: 540, startPoint y: 426, endPoint x: 905, endPoint y: 443, distance: 365.9
click at [942, 448] on td "k=rsa;p=MIGfMA0GCSqGSIb3DQEBAQUAA4GNADCBiQKBgQClRk6rUqpRVRosfKJW2udaMjyka4FzrVj…" at bounding box center [752, 431] width 405 height 64
copy span "k=rsa;p=MIGfMA0GCSqGSIb3DQEBAQUAA4GNADCBiQKBgQClRk6rUqpRVRosfKJW2udaMjyka4FzrVj…"
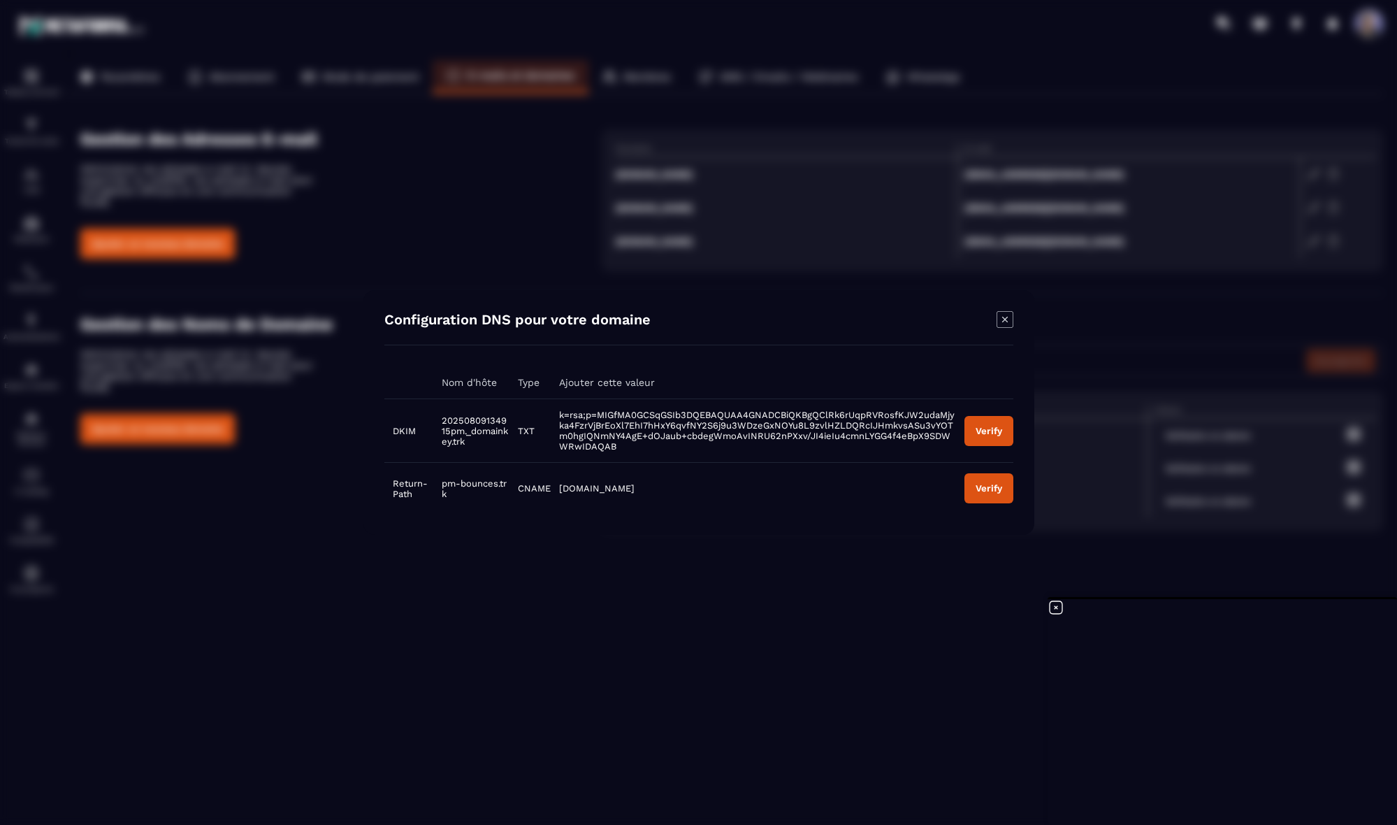
click at [968, 323] on icon "Modal window" at bounding box center [1005, 319] width 17 height 17
